Goal: Task Accomplishment & Management: Complete application form

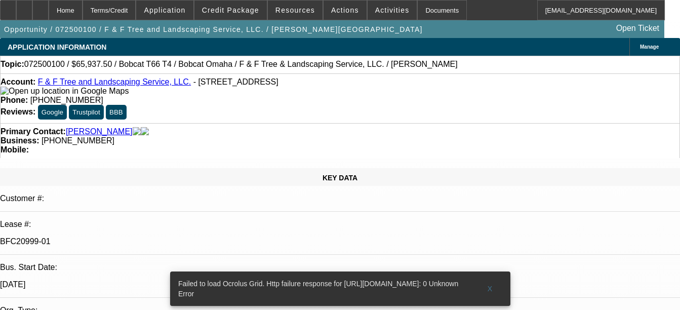
select select "0"
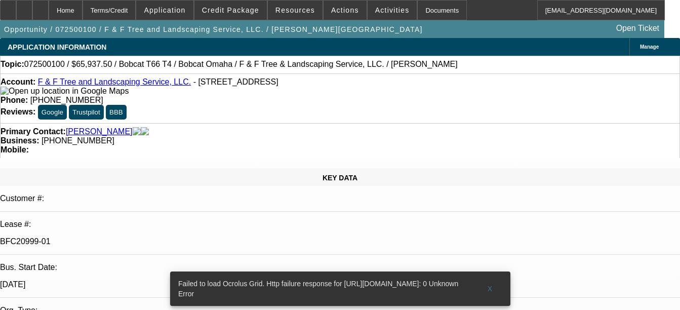
select select "0"
select select "0.1"
select select "0"
select select "0.1"
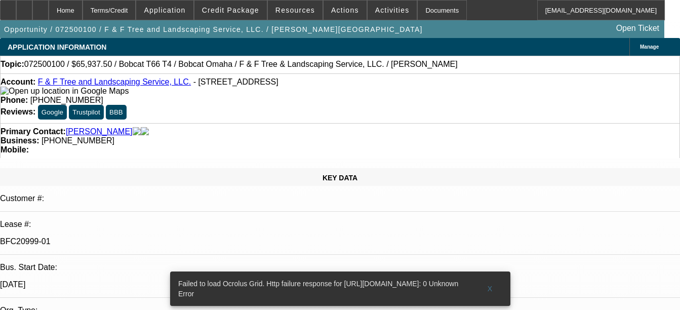
select select "0"
select select "1"
select select "6"
select select "1"
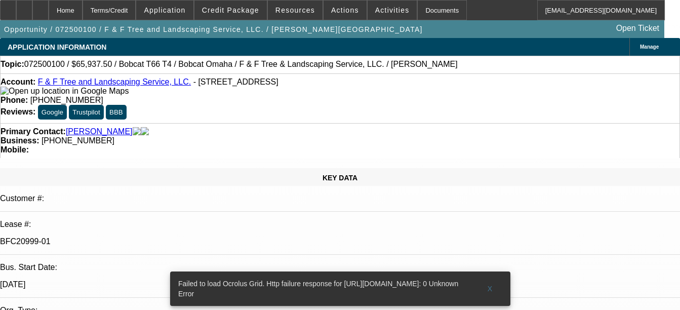
select select "6"
select select "1"
select select "6"
select select "1"
select select "6"
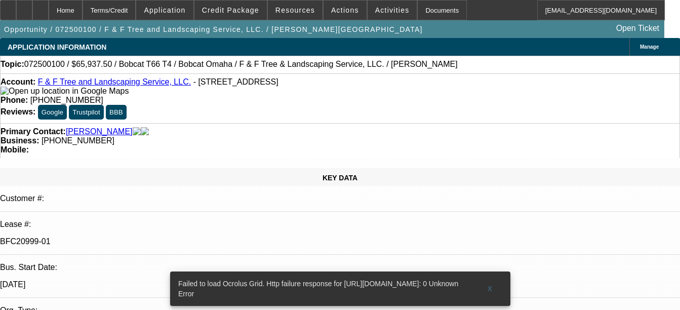
select select "3"
select select "2"
click at [130, 83] on link "F & F Tree and Landscaping Service, LLC." at bounding box center [114, 82] width 153 height 9
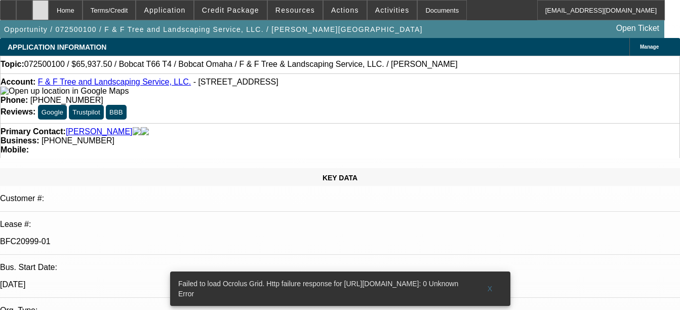
click at [49, 14] on div at bounding box center [40, 10] width 16 height 20
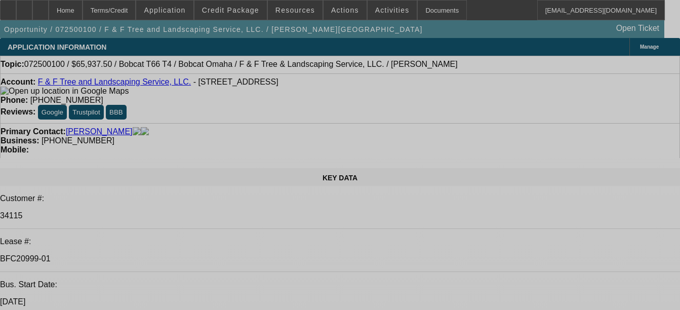
select select "0"
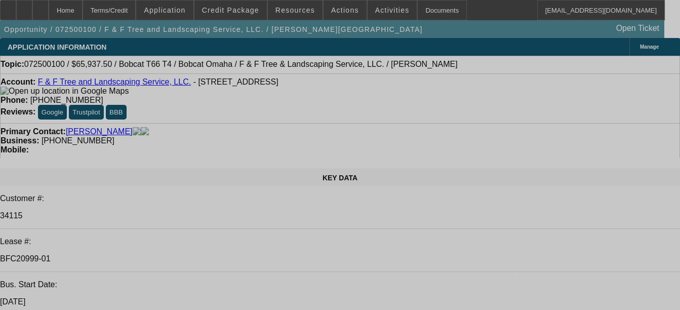
select select "0"
select select "0.1"
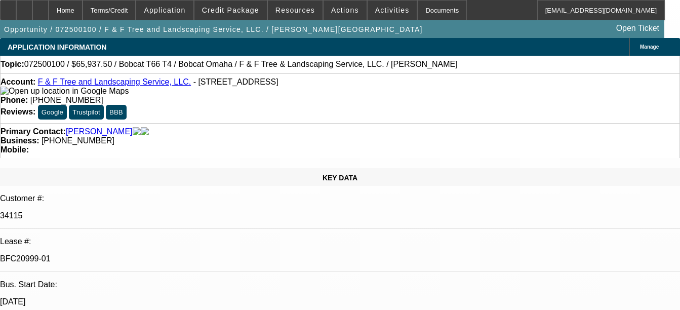
select select "0"
select select "0.1"
select select "0"
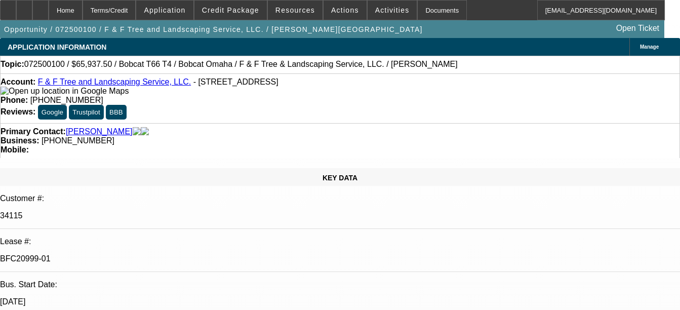
select select "1"
select select "3"
select select "6"
select select "1"
select select "3"
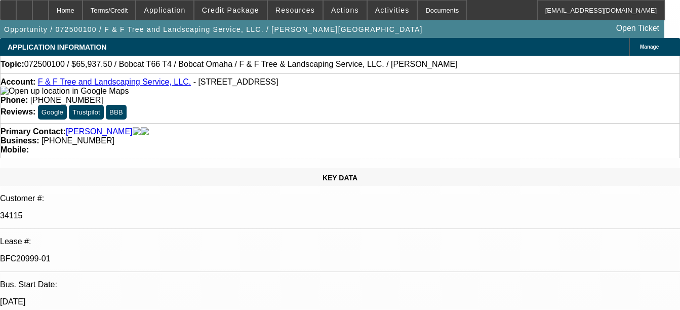
select select "6"
select select "1"
select select "2"
select select "6"
select select "1"
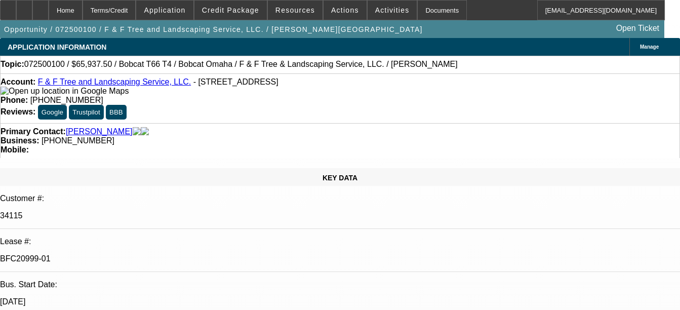
select select "2"
select select "6"
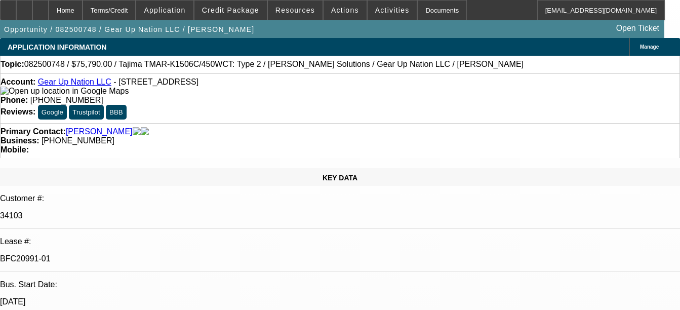
select select "0"
select select "2"
select select "0"
select select "2"
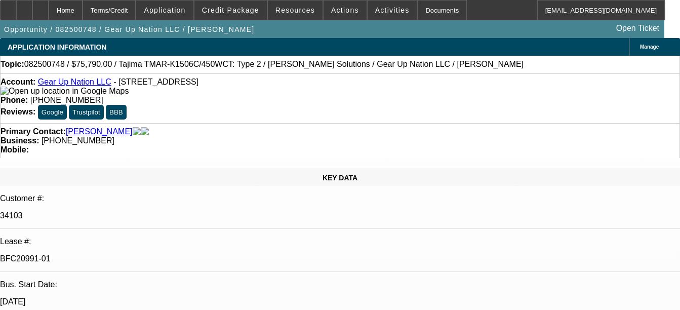
select select "0"
select select "2"
select select "0"
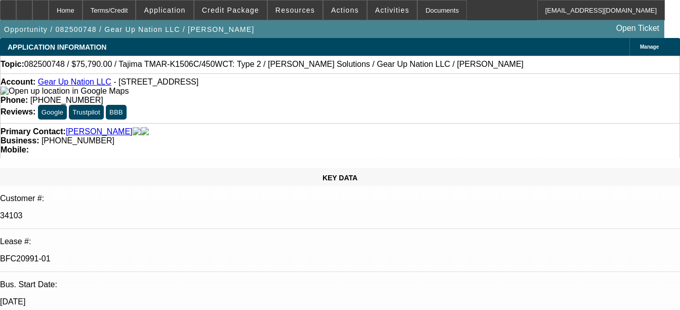
select select "2"
select select "0"
select select "1"
select select "6"
select select "1"
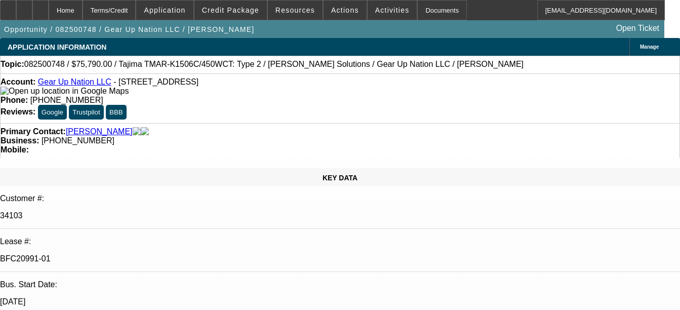
select select "6"
select select "1"
select select "6"
select select "1"
select select "6"
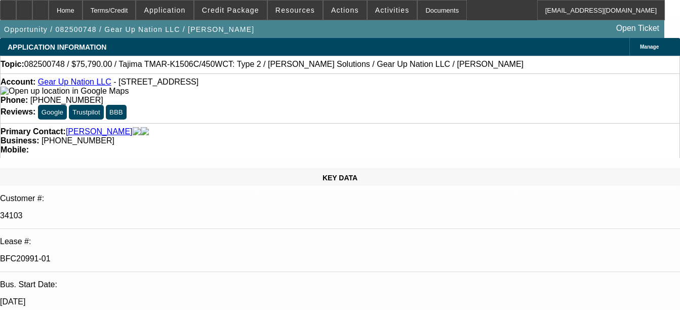
select select "2"
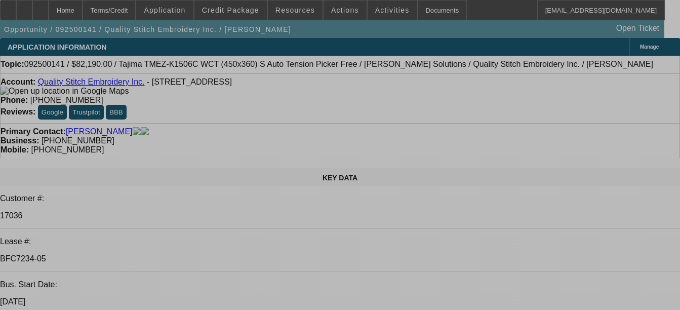
select select "0"
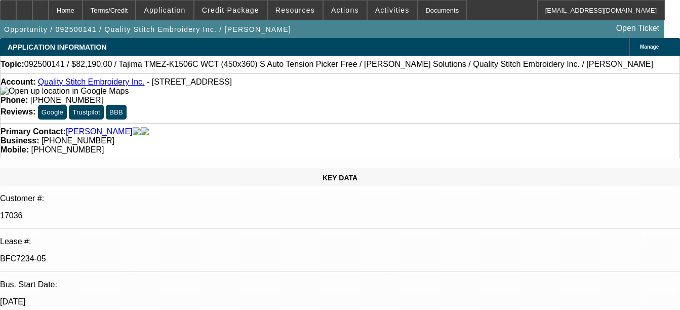
select select "2"
select select "0"
select select "2"
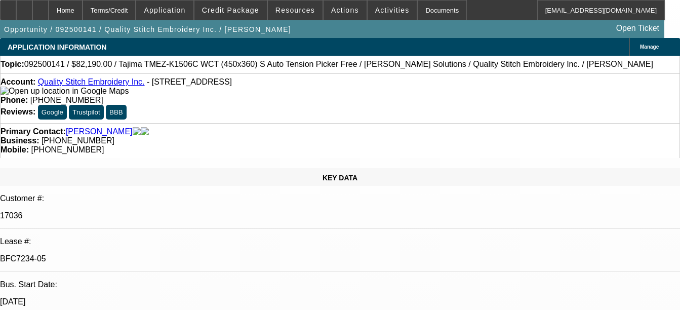
select select "2"
select select "0"
select select "2"
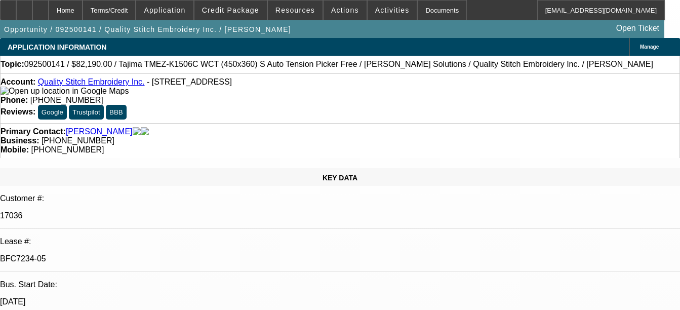
select select "0"
select select "2"
select select "0"
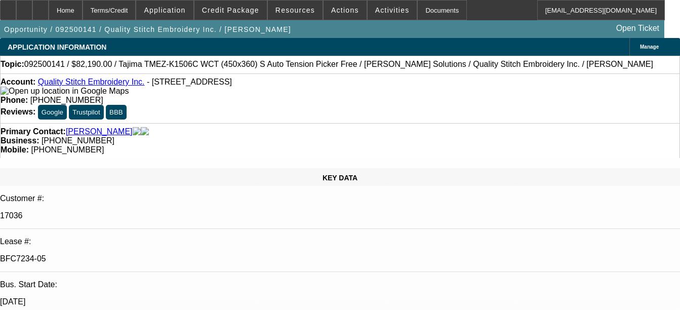
select select "2"
